Goal: Task Accomplishment & Management: Use online tool/utility

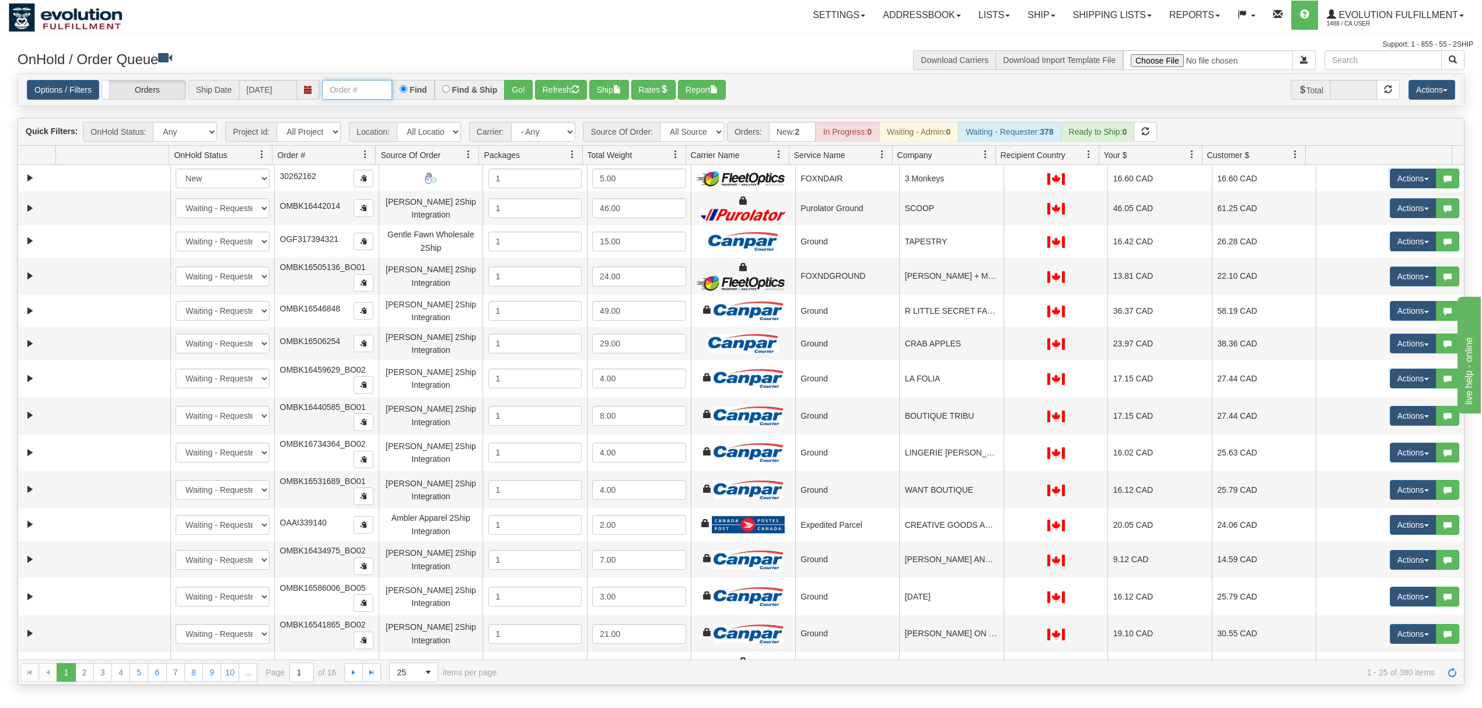
click at [350, 84] on input "text" at bounding box center [357, 90] width 70 height 20
click at [526, 91] on button "Go!" at bounding box center [518, 90] width 29 height 20
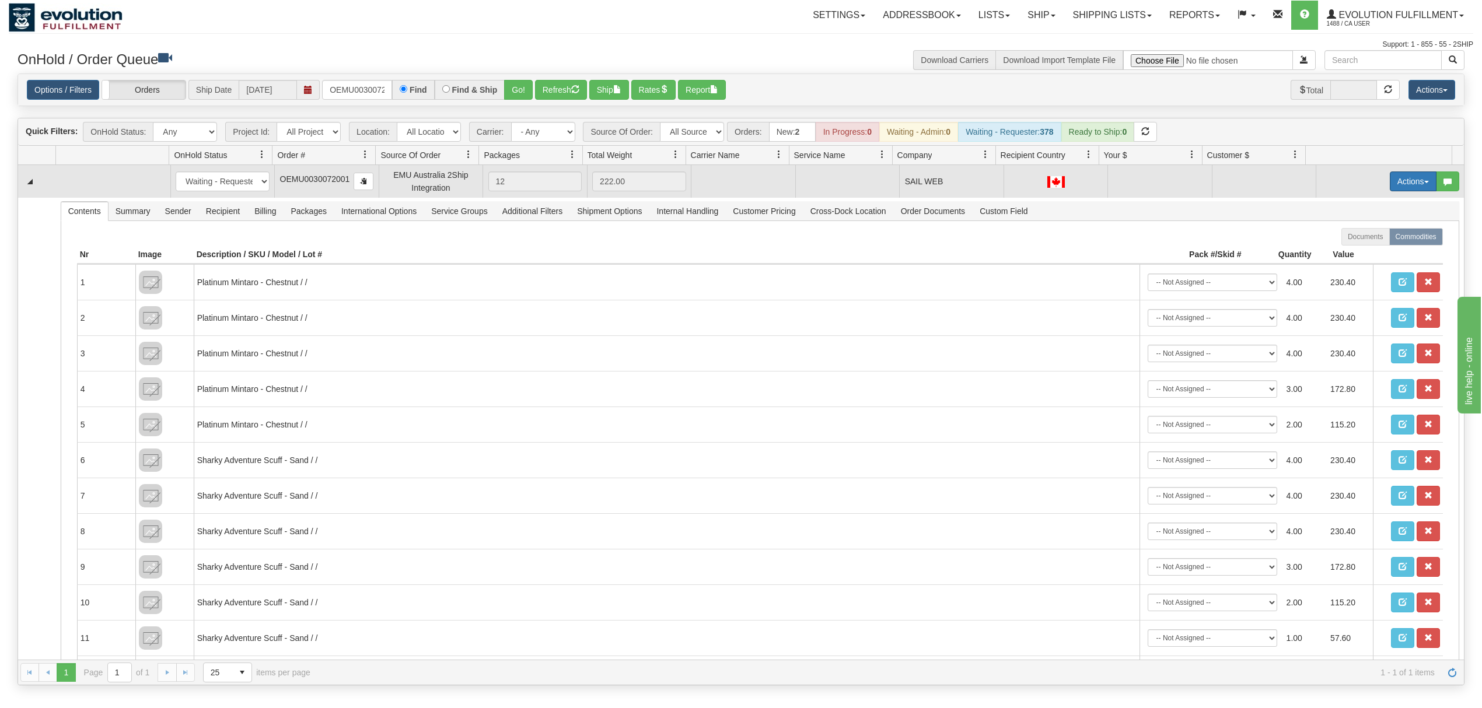
click at [1409, 189] on button "Actions" at bounding box center [1412, 181] width 47 height 20
click at [1367, 233] on span "Rate All Services" at bounding box center [1389, 233] width 70 height 9
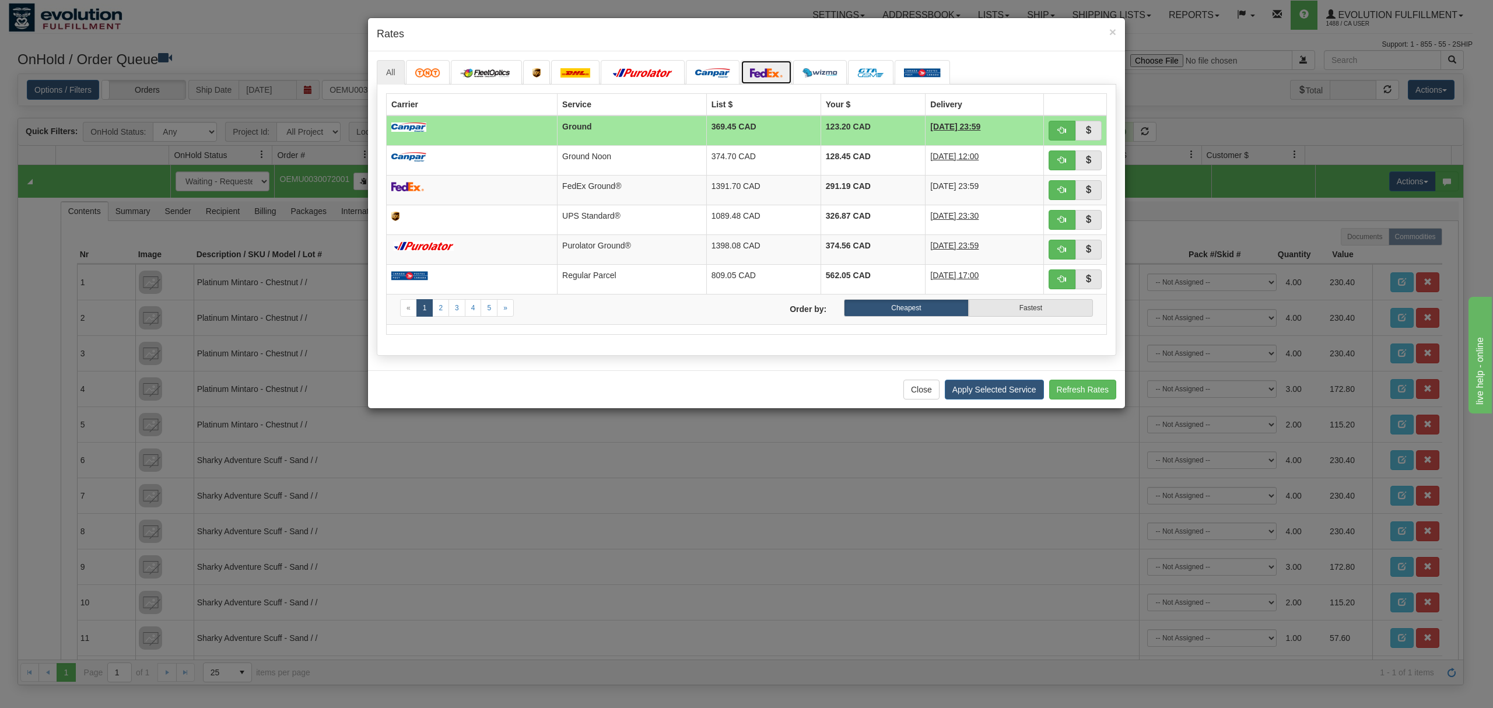
click at [768, 80] on link at bounding box center [766, 72] width 51 height 24
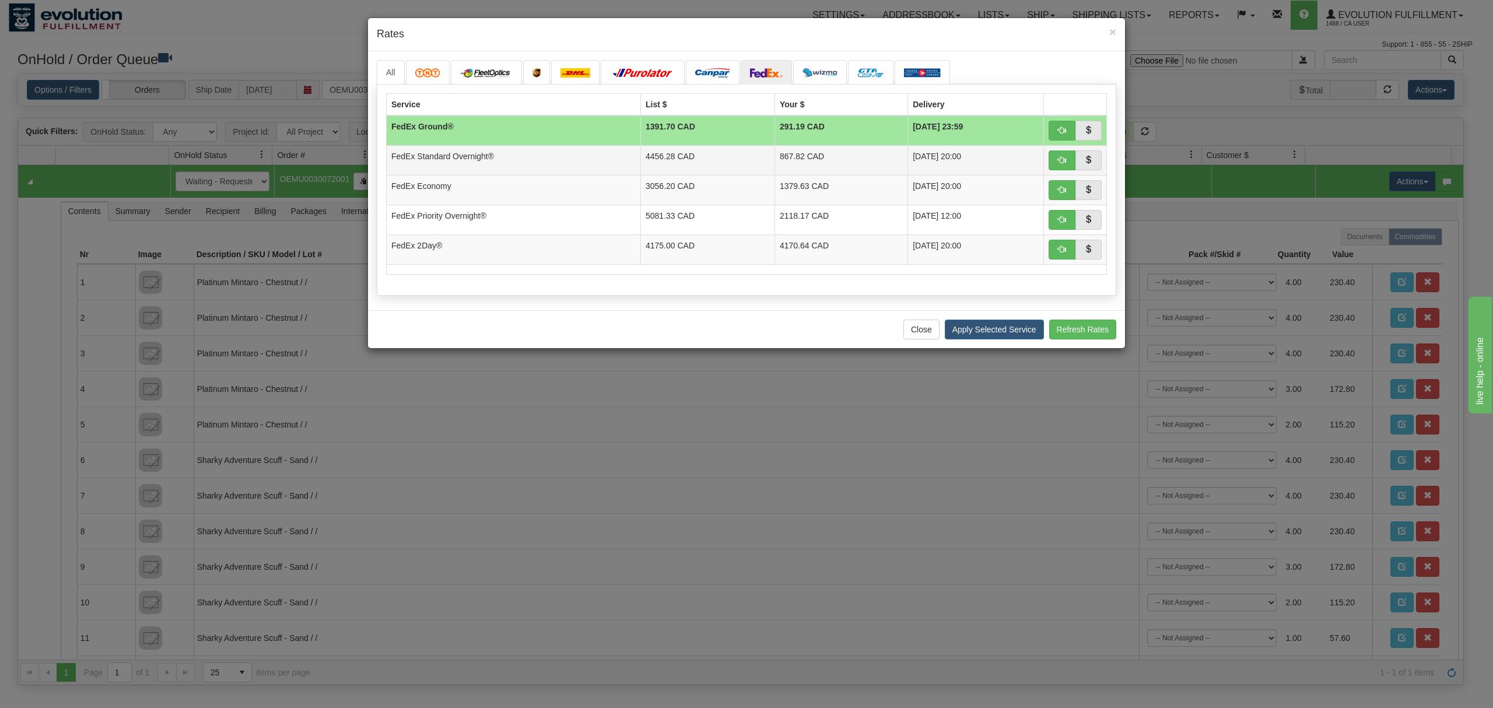
click at [755, 157] on td "4456.28 CAD" at bounding box center [708, 160] width 134 height 30
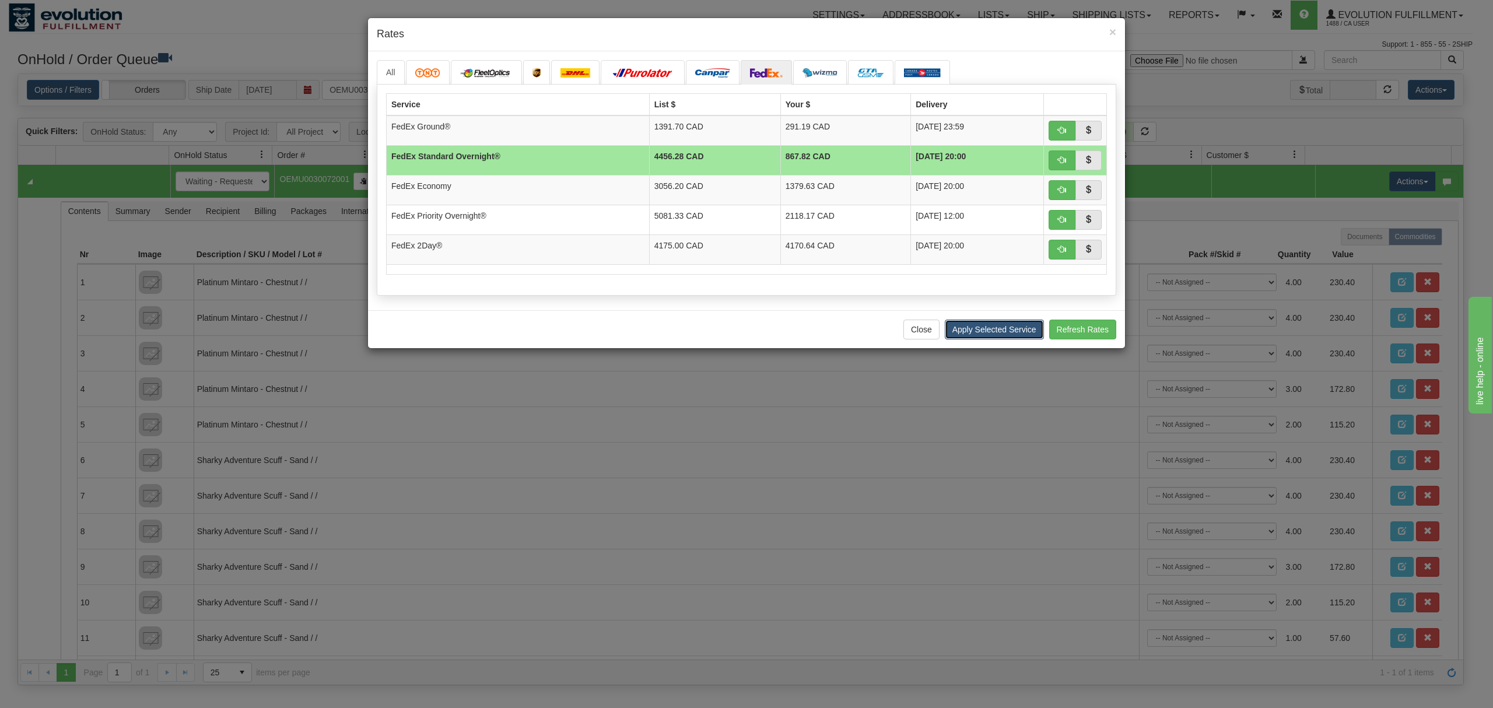
click at [1008, 337] on button "Apply Selected Service" at bounding box center [994, 330] width 99 height 20
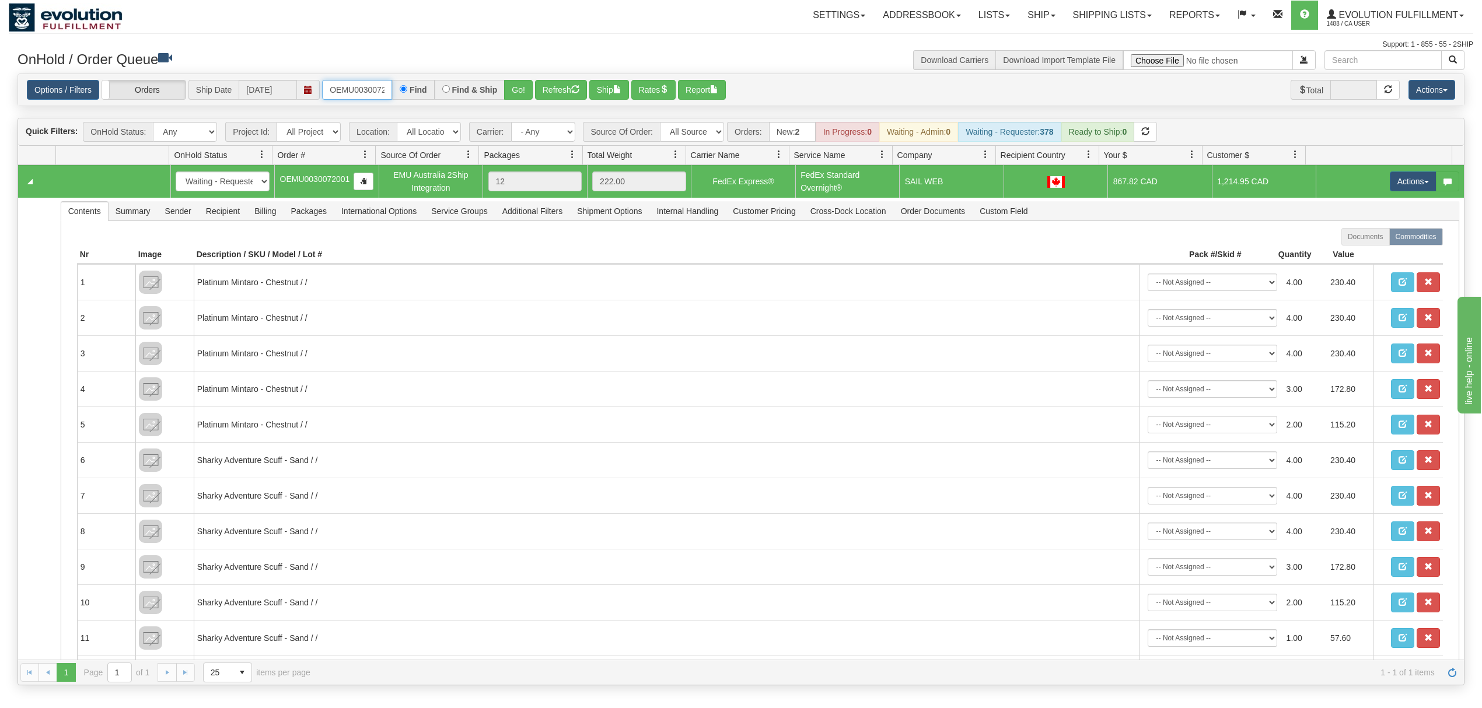
click at [334, 92] on input "OEMU0030072001" at bounding box center [357, 90] width 70 height 20
type input "OEMU0030066001"
click at [526, 92] on button "Go!" at bounding box center [518, 90] width 29 height 20
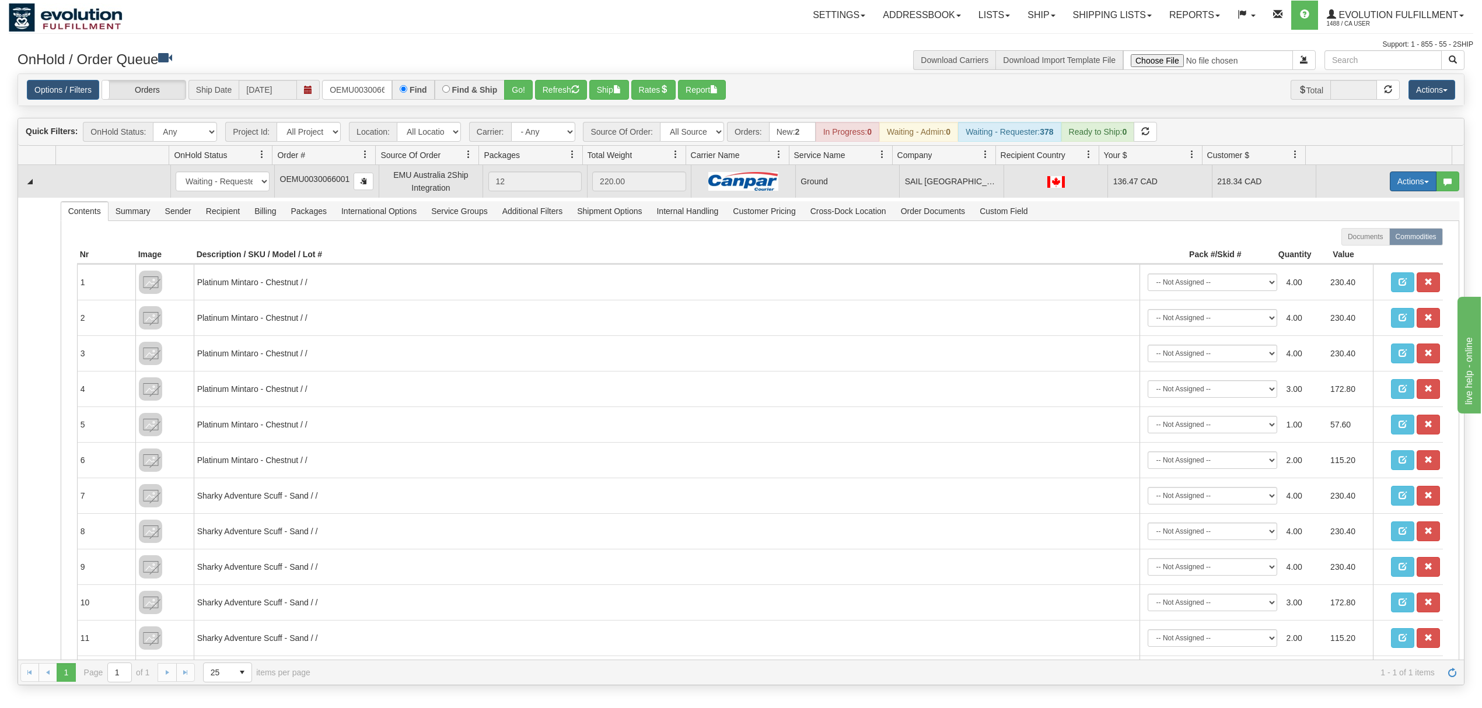
click at [1392, 185] on button "Actions" at bounding box center [1412, 181] width 47 height 20
click at [1366, 237] on span "Rate All Services" at bounding box center [1389, 233] width 70 height 9
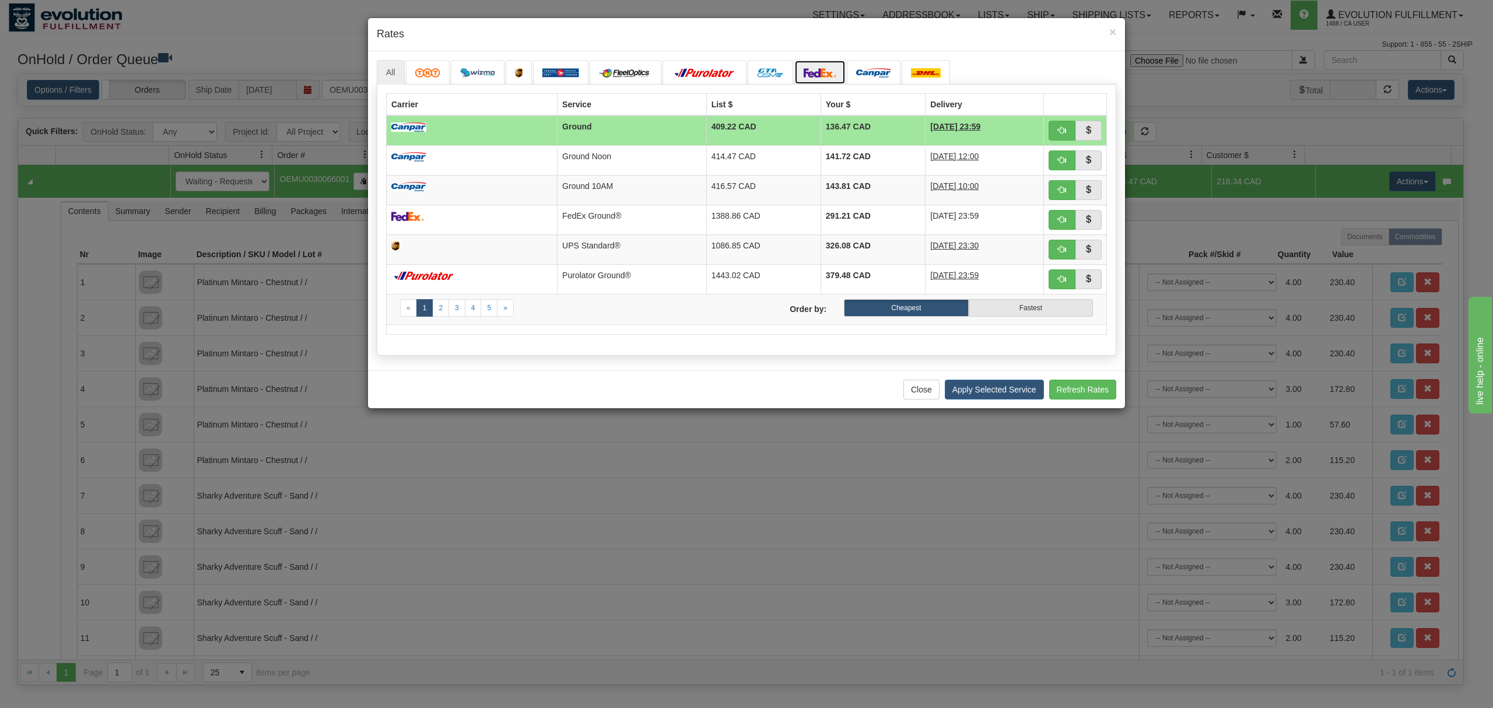
click at [825, 68] on img at bounding box center [820, 72] width 33 height 9
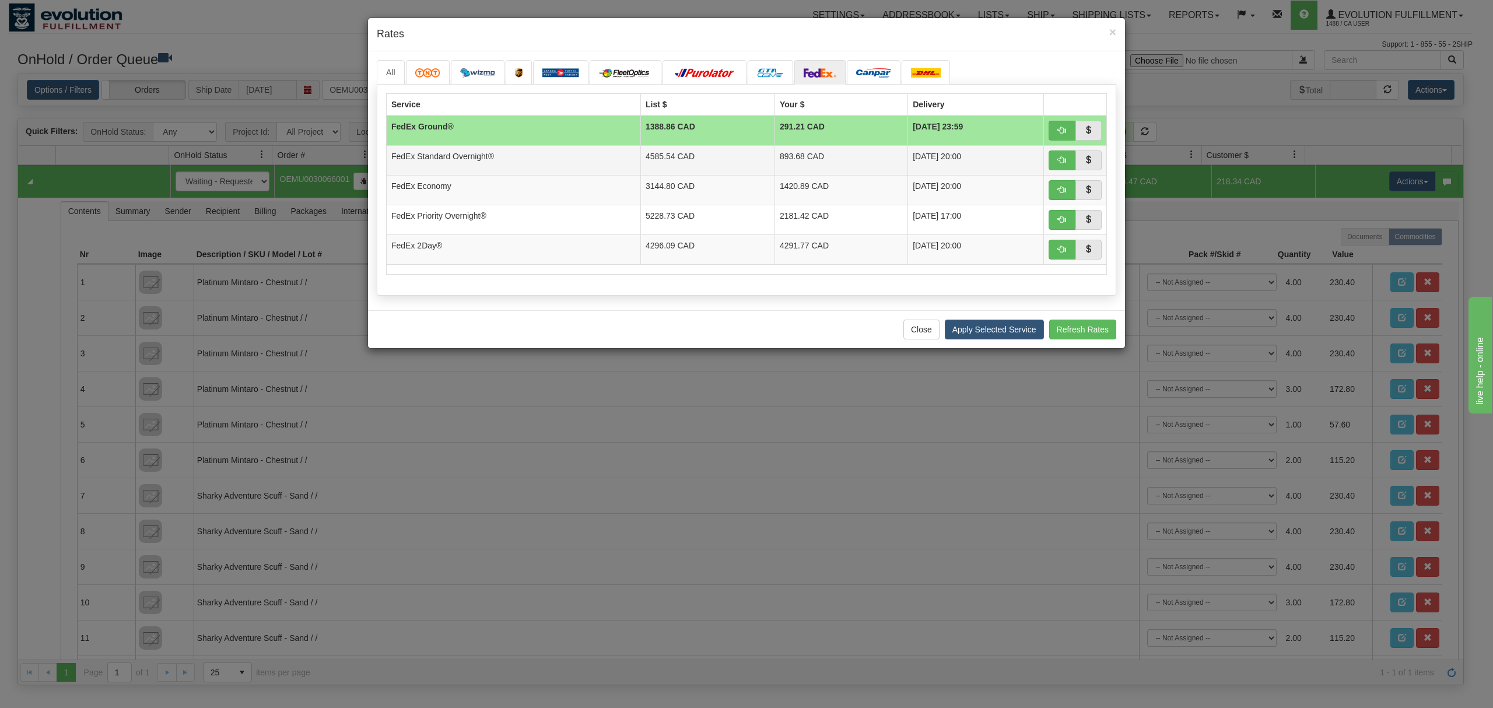
click at [831, 154] on td "893.68 CAD" at bounding box center [841, 160] width 133 height 30
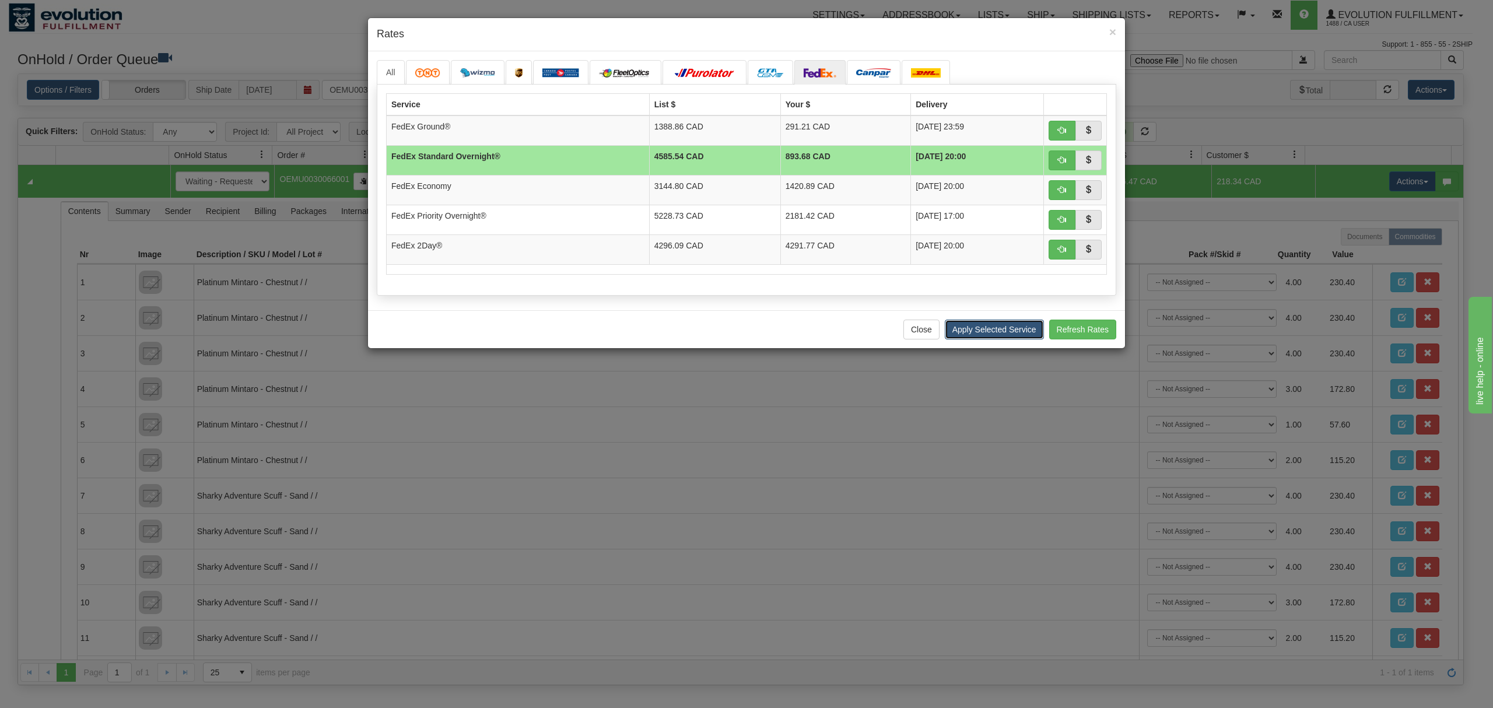
click at [1001, 337] on button "Apply Selected Service" at bounding box center [994, 330] width 99 height 20
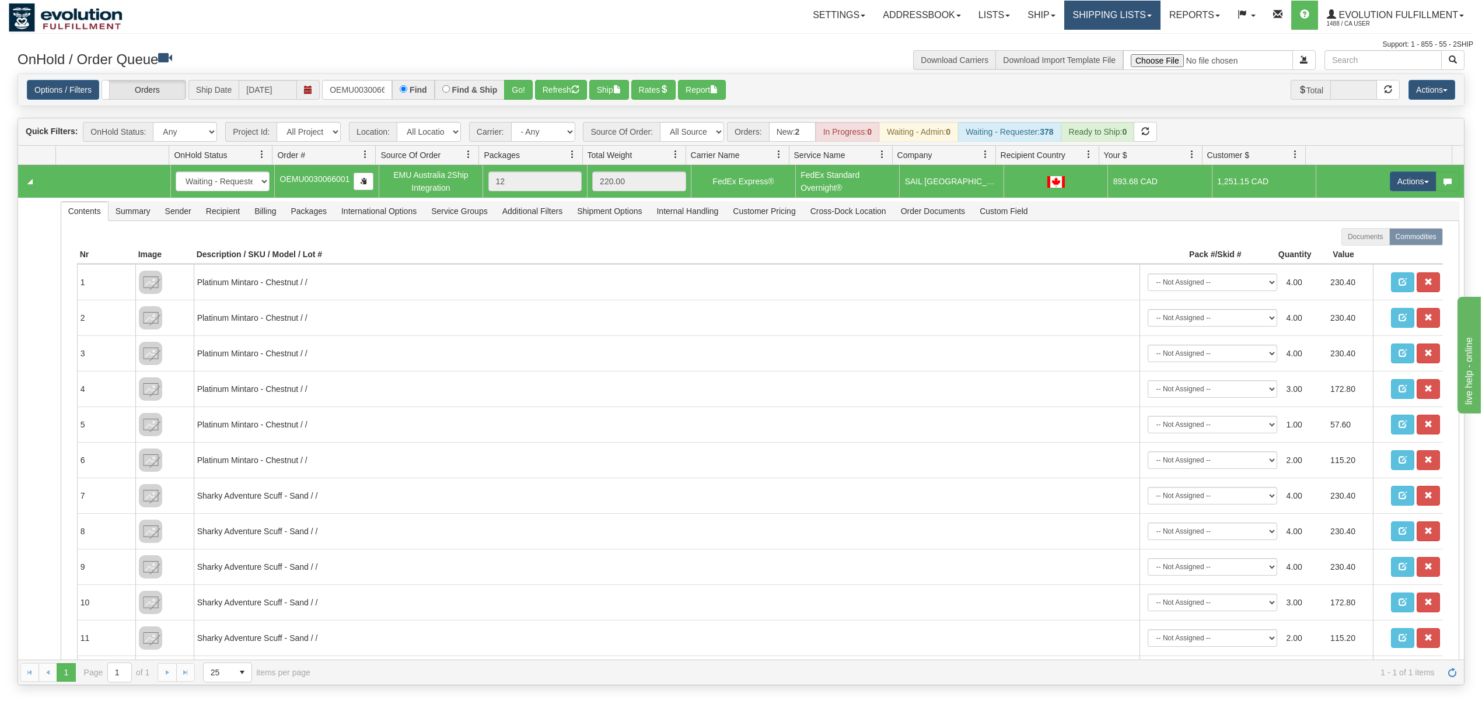
click at [1095, 15] on link "Shipping lists" at bounding box center [1112, 15] width 96 height 29
click at [1074, 52] on span "Search Shipment History" at bounding box center [1103, 55] width 90 height 9
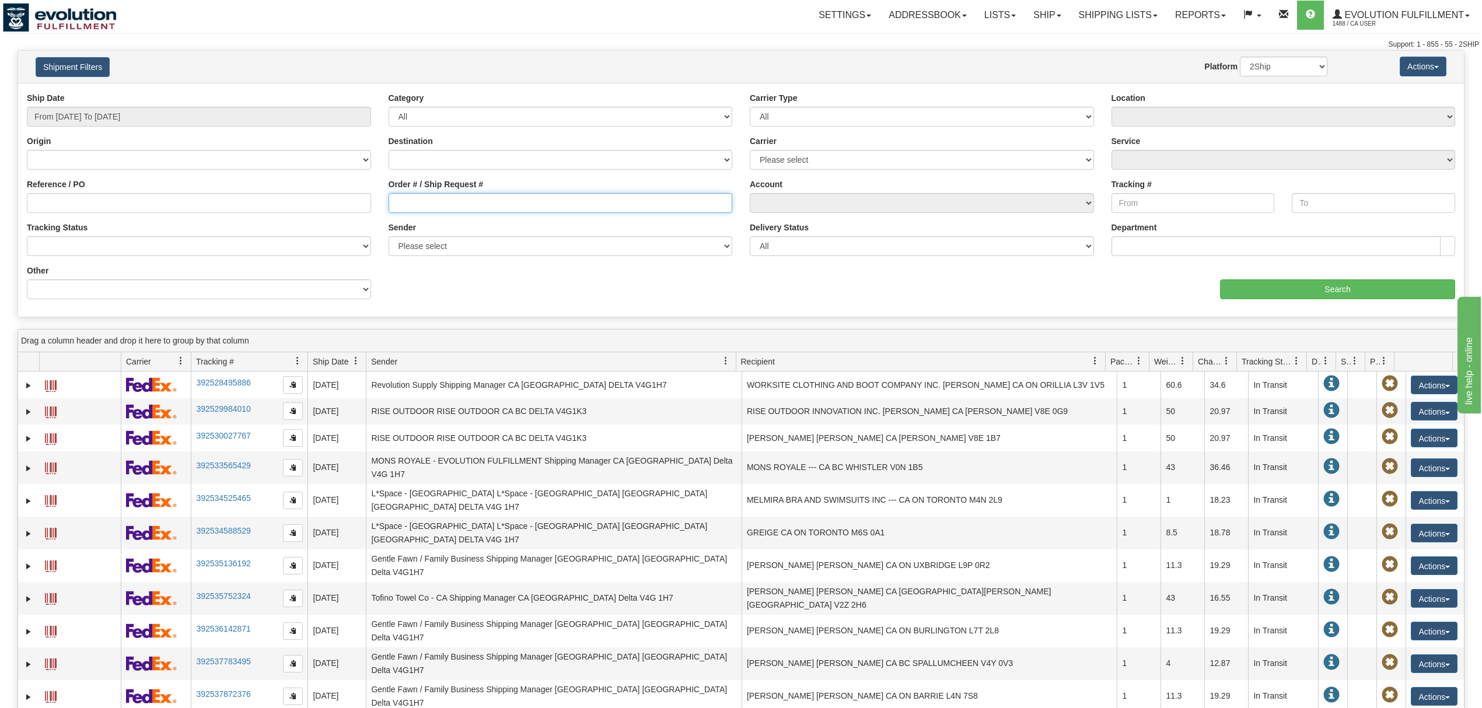
click at [453, 194] on input "Order # / Ship Request #" at bounding box center [560, 203] width 344 height 20
type input "524683"
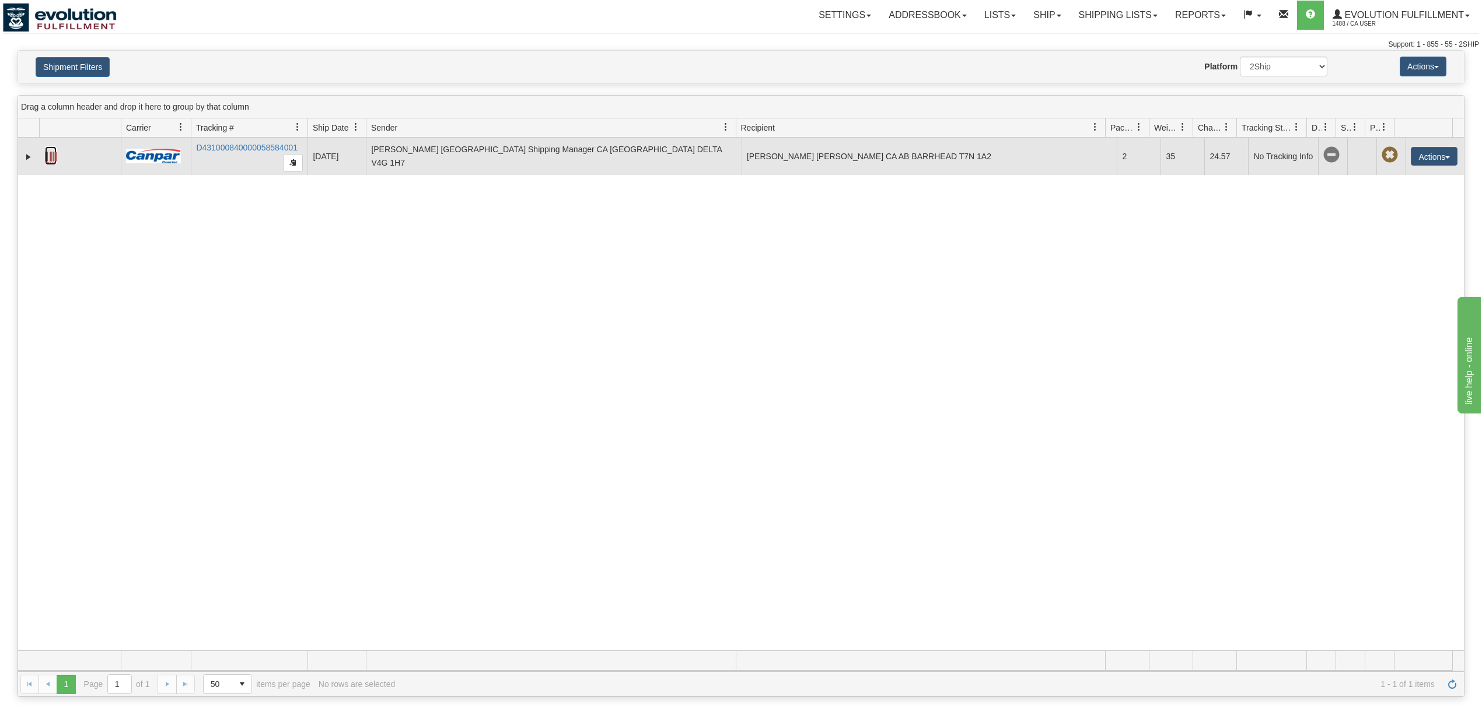
click at [47, 150] on link at bounding box center [51, 155] width 12 height 19
